Goal: Task Accomplishment & Management: Manage account settings

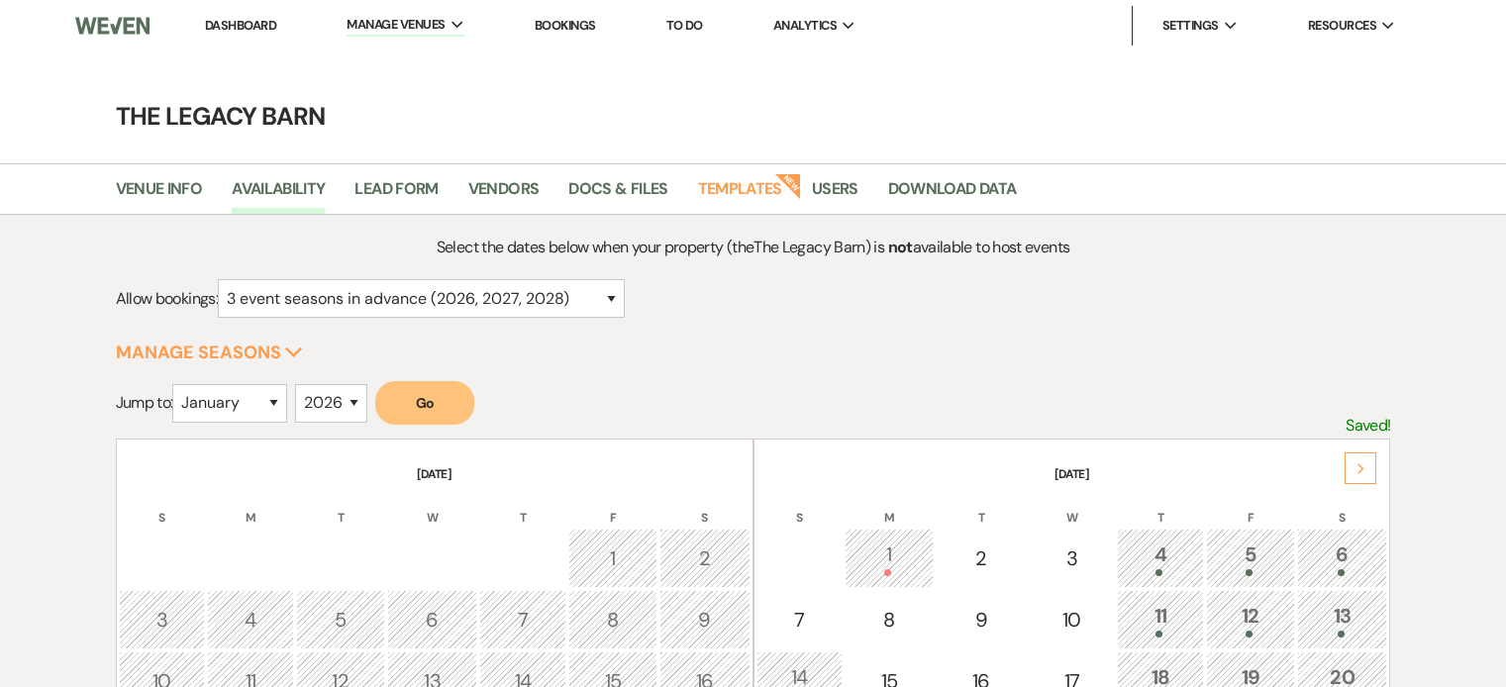
select select "3"
select select "2026"
click at [256, 23] on link "Dashboard" at bounding box center [240, 25] width 71 height 17
click at [227, 27] on link "Dashboard" at bounding box center [240, 25] width 71 height 17
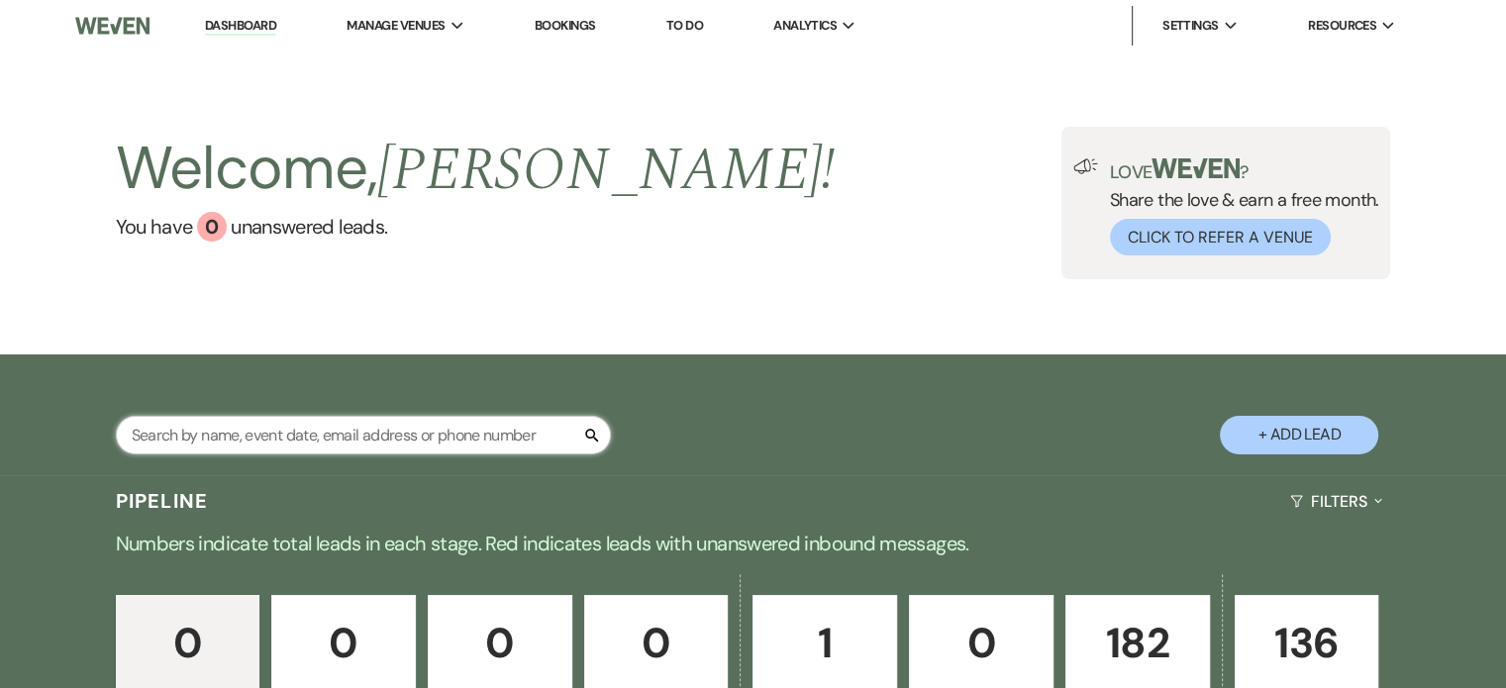
click at [229, 433] on input "text" at bounding box center [363, 435] width 495 height 39
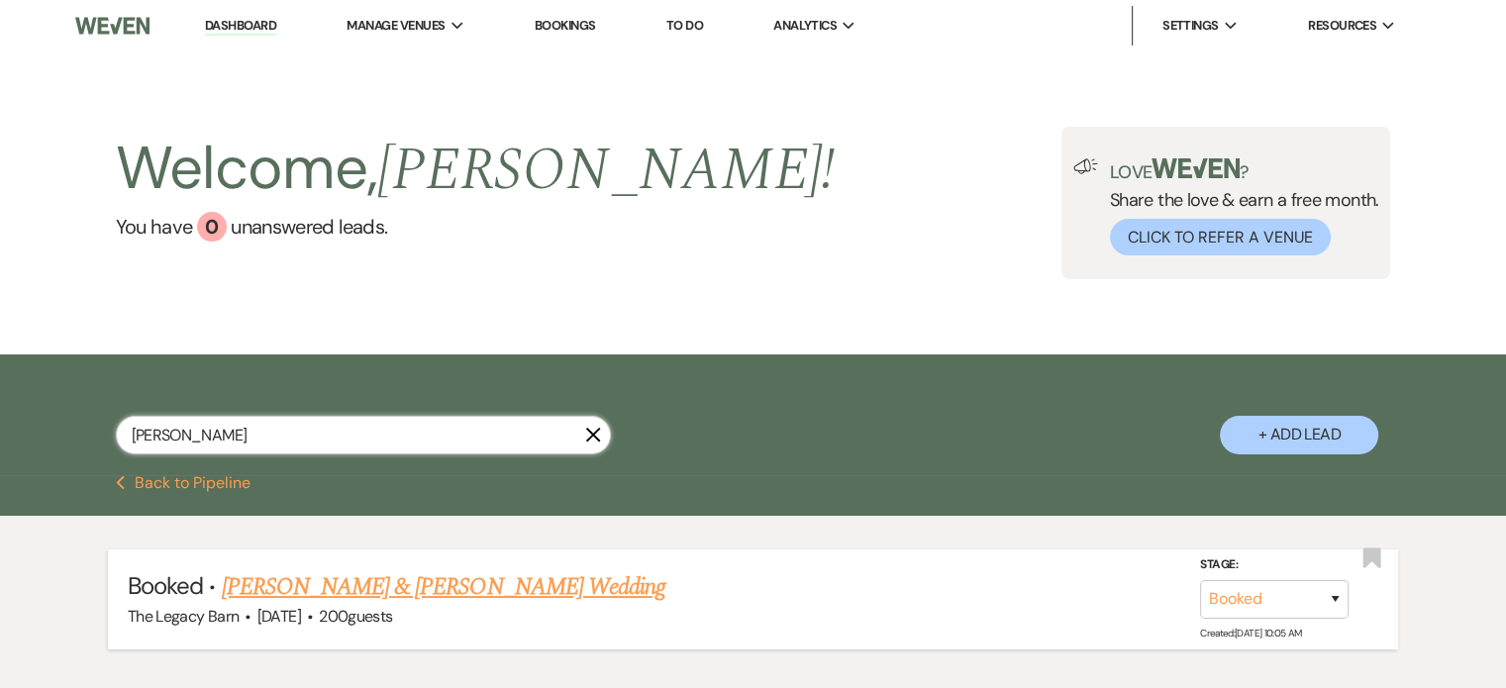
type input "[PERSON_NAME]"
click at [289, 576] on link "[PERSON_NAME] & [PERSON_NAME] Wedding" at bounding box center [444, 587] width 444 height 36
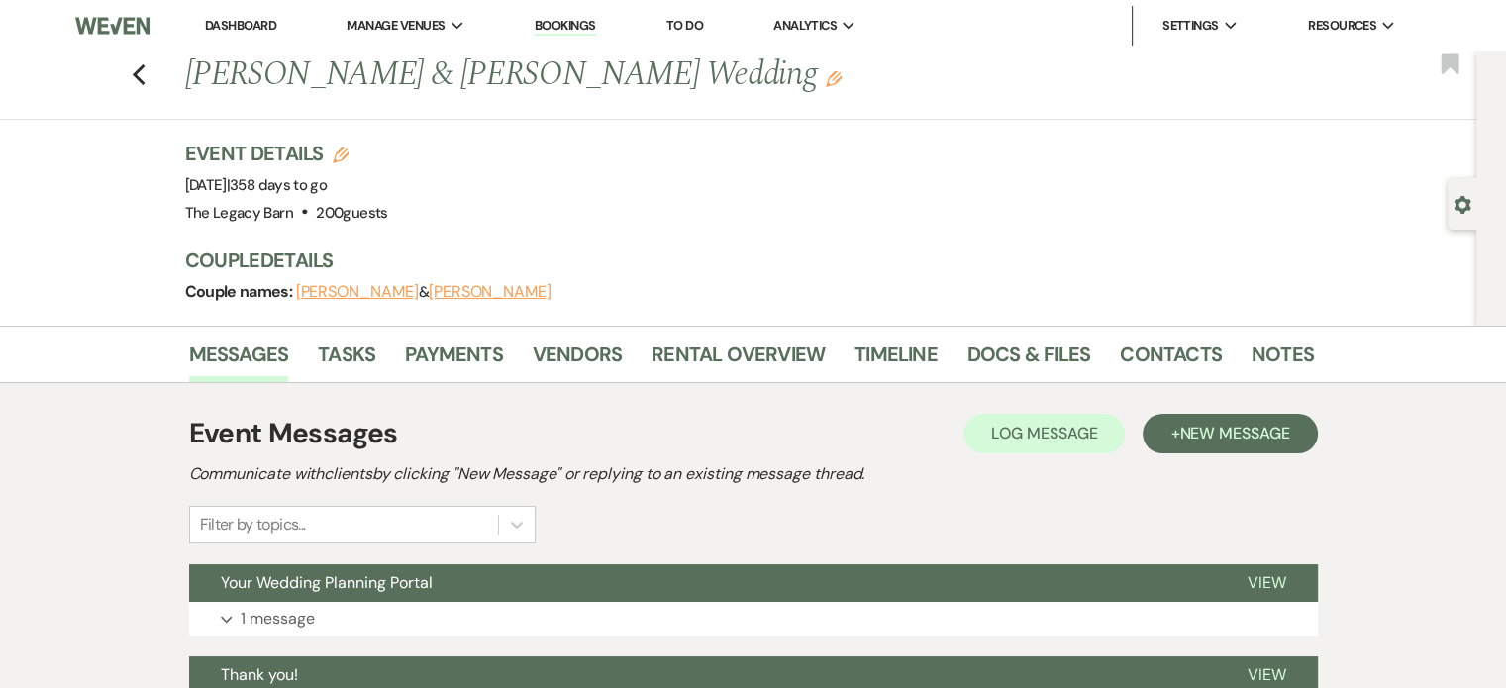
click at [1464, 205] on icon "Gear" at bounding box center [1462, 205] width 18 height 18
select select "8"
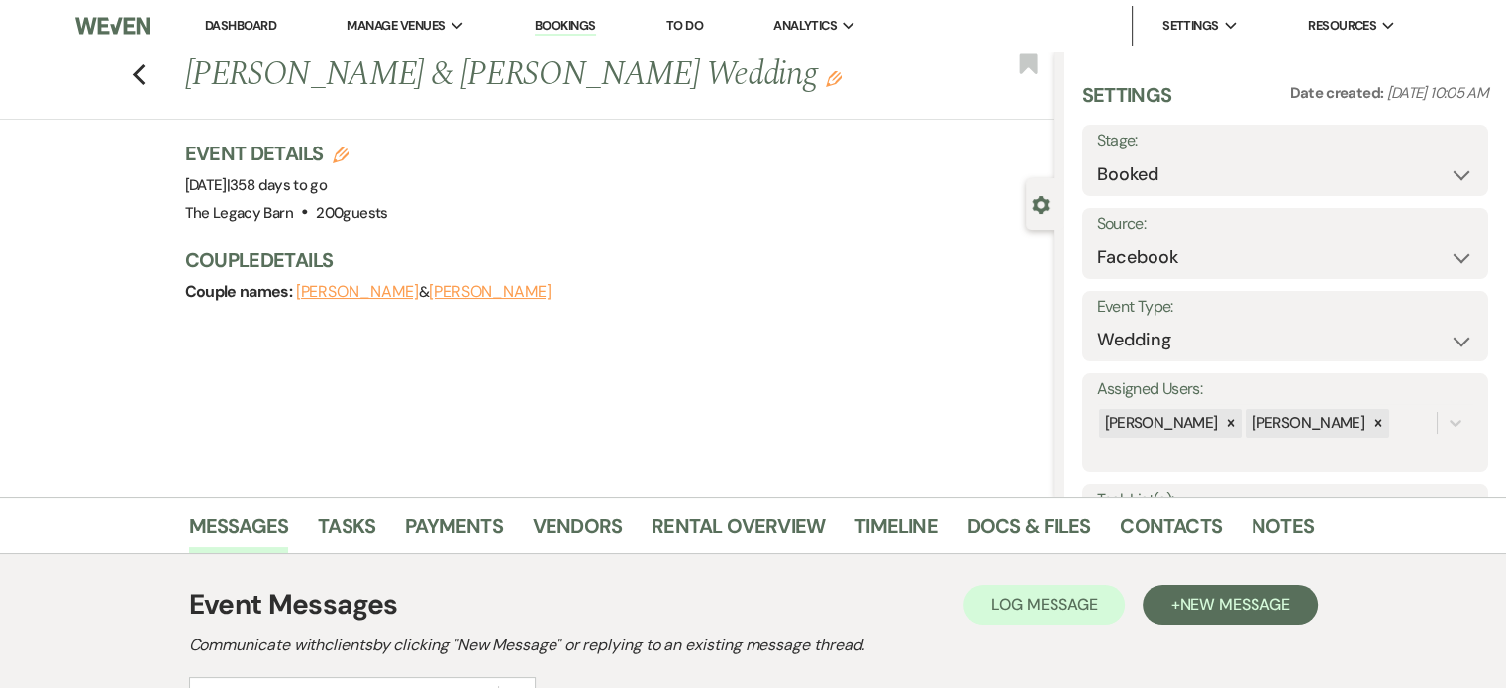
click at [230, 19] on link "Dashboard" at bounding box center [240, 25] width 71 height 17
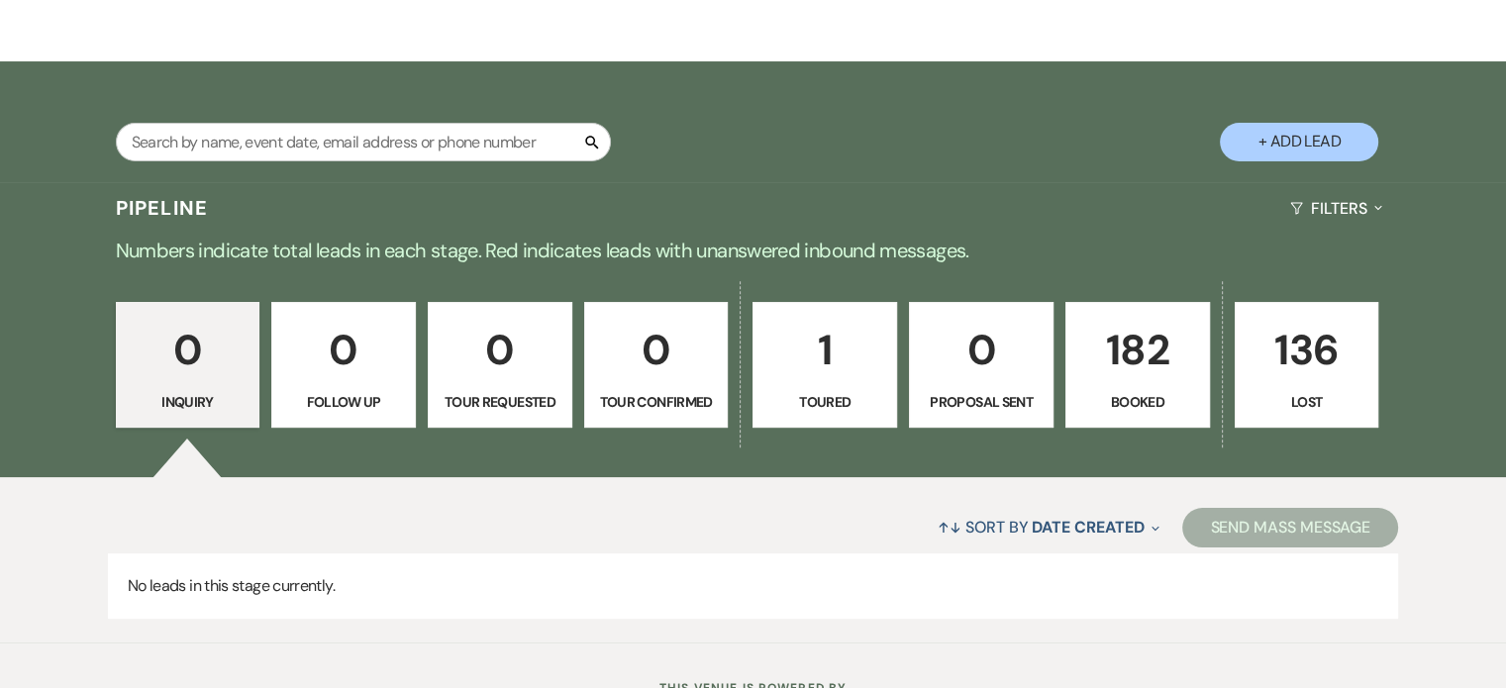
scroll to position [374, 0]
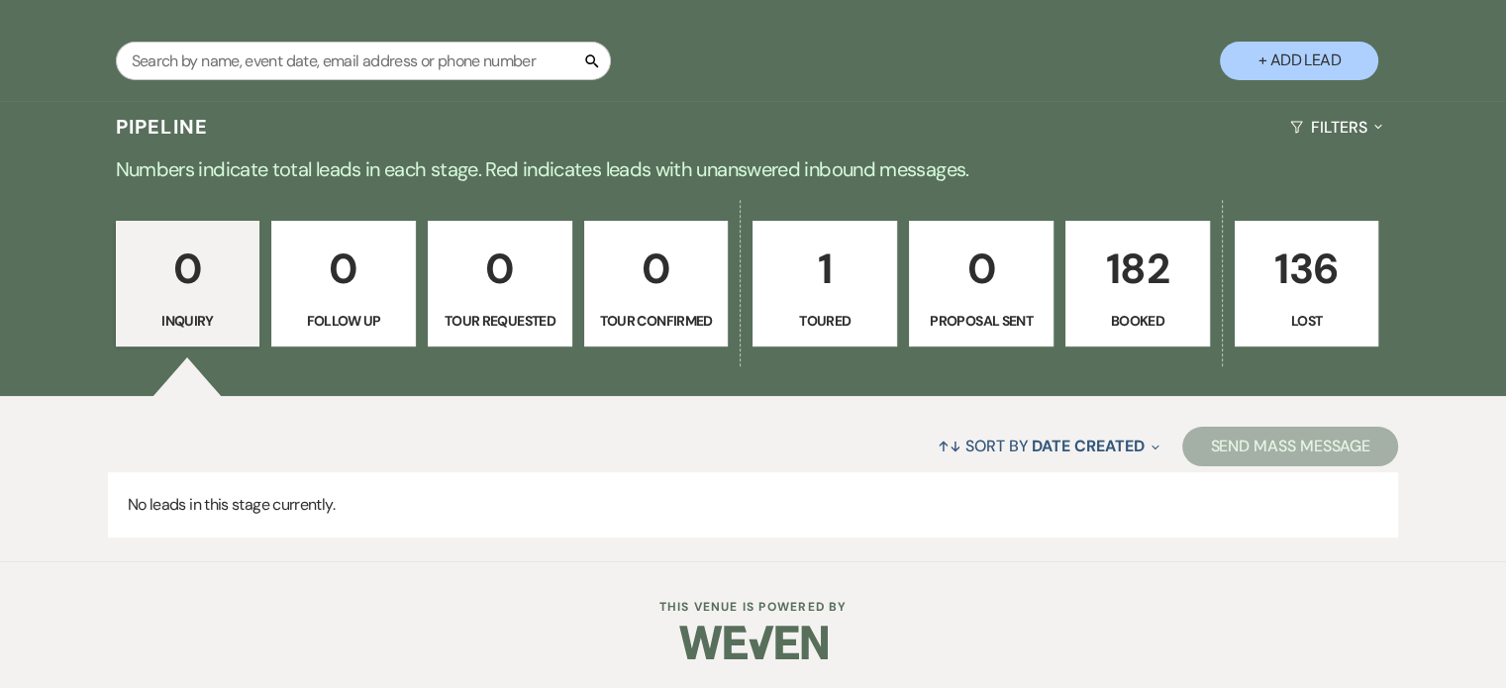
click at [826, 276] on p "1" at bounding box center [824, 269] width 119 height 66
select select "5"
